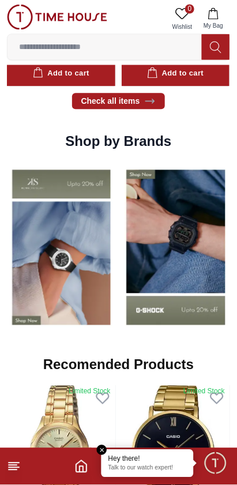
scroll to position [814, 0]
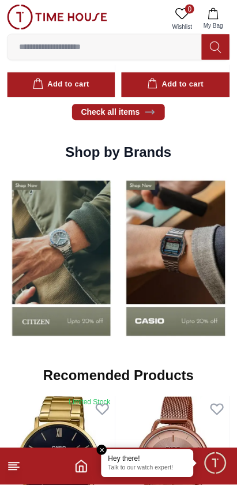
click at [185, 260] on img at bounding box center [176, 259] width 109 height 170
click at [186, 253] on img at bounding box center [176, 259] width 109 height 170
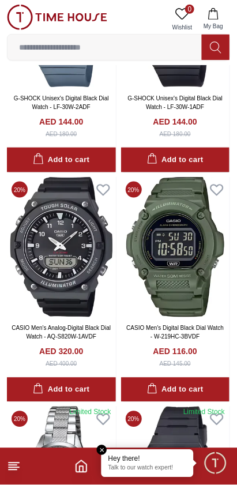
scroll to position [620, 0]
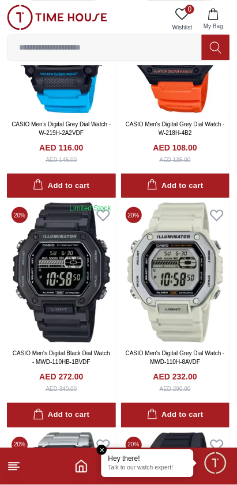
scroll to position [6606, 0]
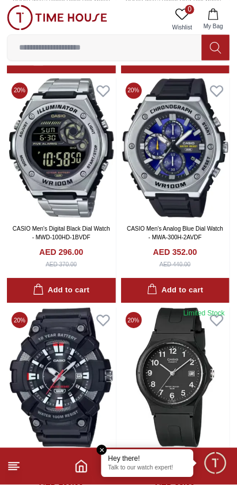
scroll to position [6913, 0]
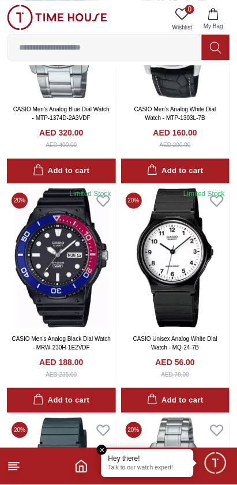
scroll to position [10945, 0]
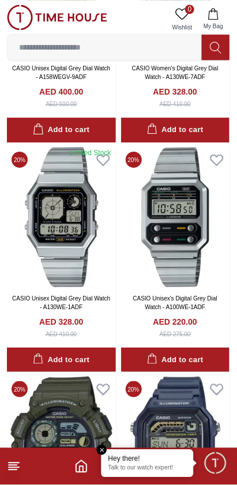
scroll to position [15414, 0]
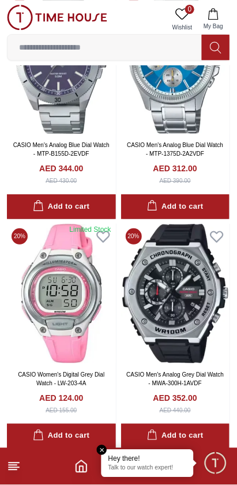
scroll to position [17616, 0]
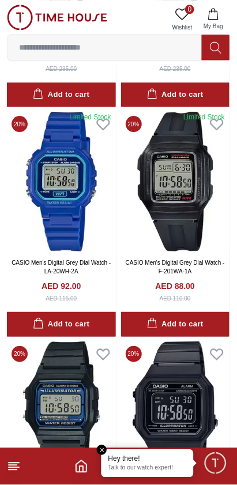
scroll to position [19818, 0]
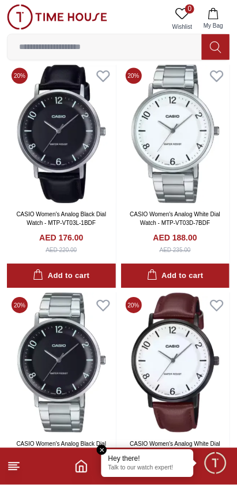
scroll to position [22020, 0]
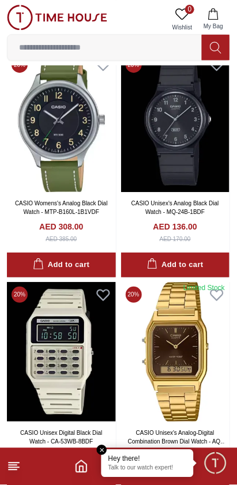
scroll to position [24222, 0]
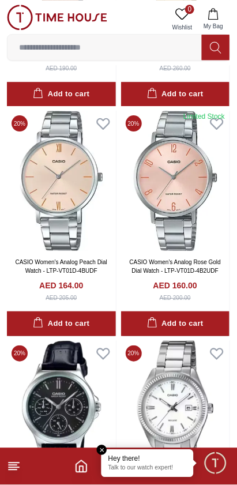
scroll to position [26424, 0]
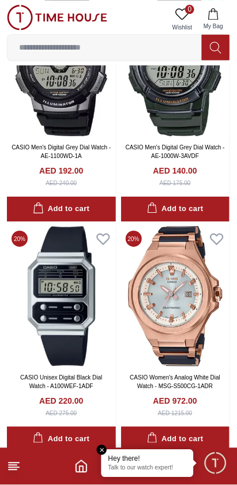
scroll to position [28626, 0]
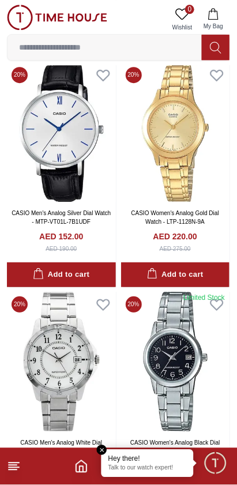
scroll to position [30826, 0]
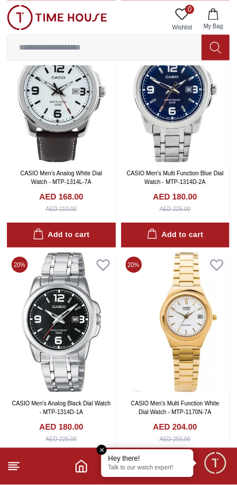
scroll to position [35229, 0]
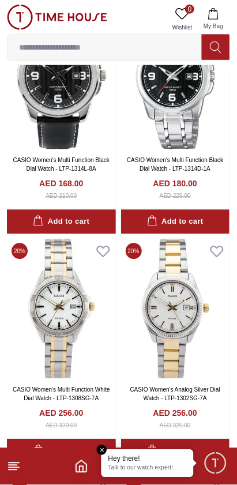
scroll to position [36164, 0]
